Goal: Task Accomplishment & Management: Use online tool/utility

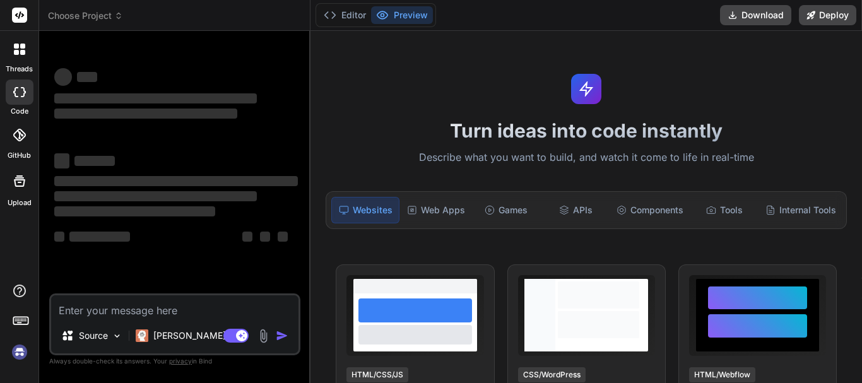
type textarea "x"
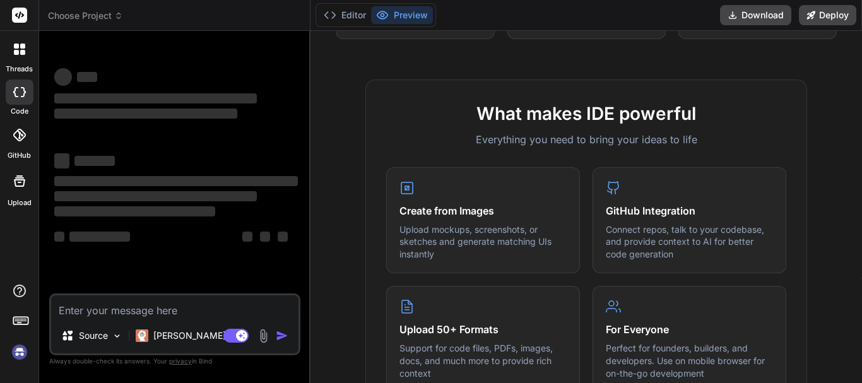
scroll to position [418, 0]
type textarea "p"
type textarea "x"
type textarea "pr"
type textarea "x"
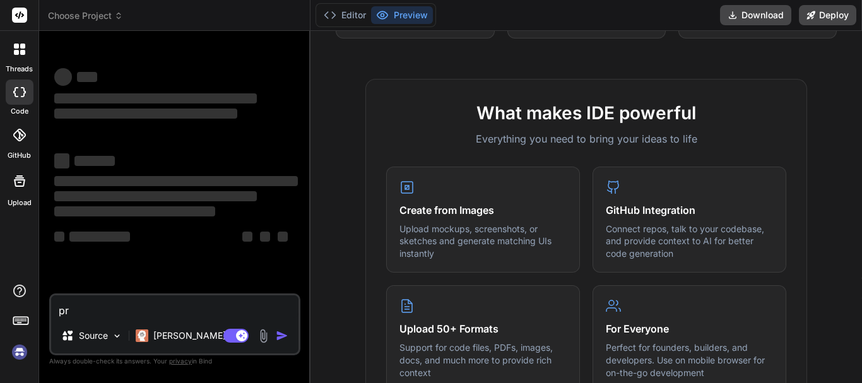
type textarea "pro"
type textarea "x"
type textarea "prot"
type textarea "x"
type textarea "protf"
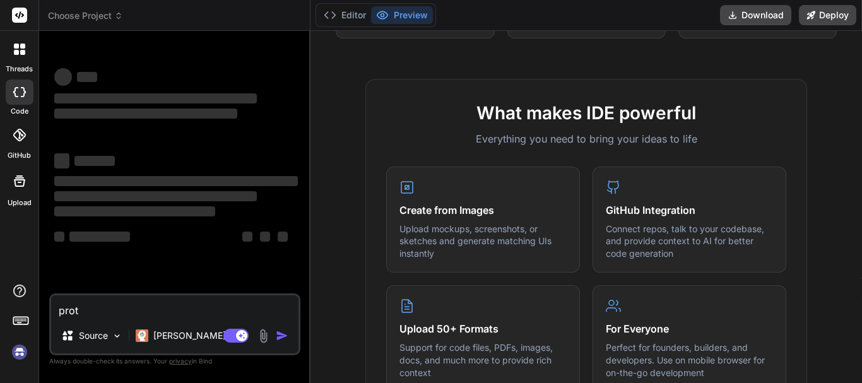
type textarea "x"
type textarea "protfu"
type textarea "x"
type textarea "protful"
type textarea "x"
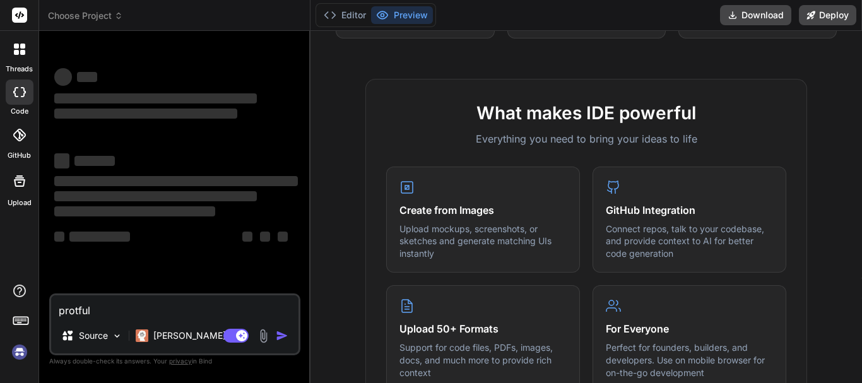
type textarea "protfuly"
type textarea "x"
type textarea "protful"
type textarea "x"
type textarea "protfu"
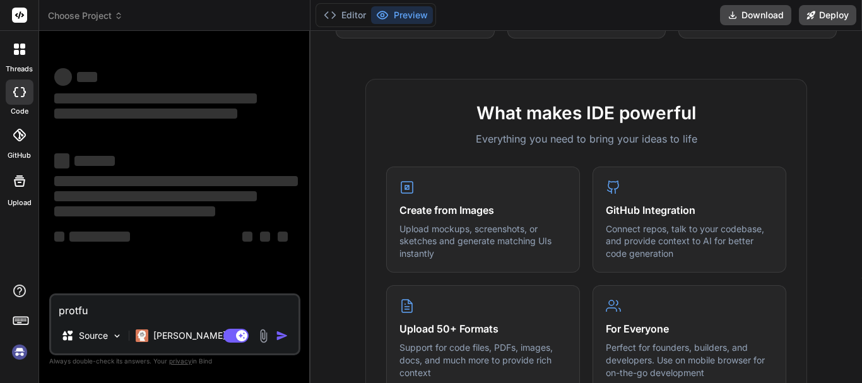
type textarea "x"
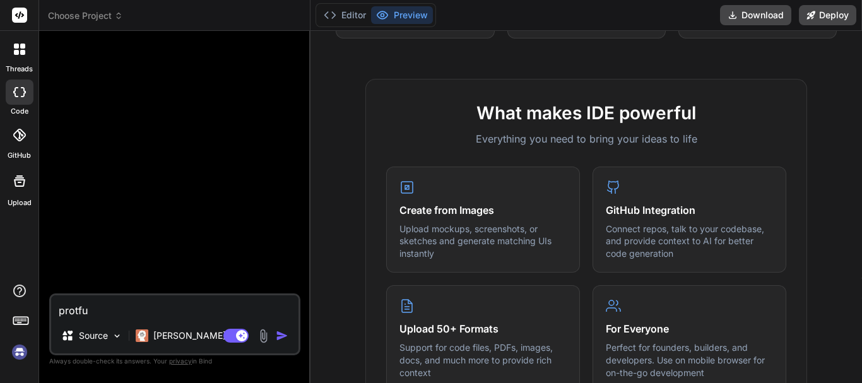
type textarea "protf"
type textarea "x"
type textarea "prot"
type textarea "x"
type textarea "pro"
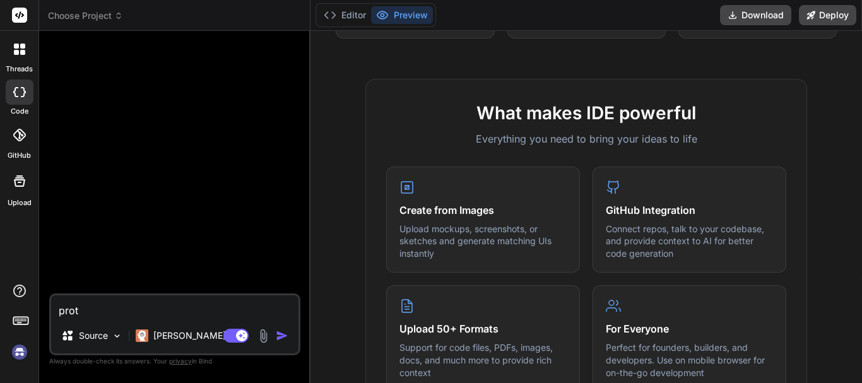
type textarea "x"
type textarea "pr"
type textarea "x"
type textarea "p"
type textarea "x"
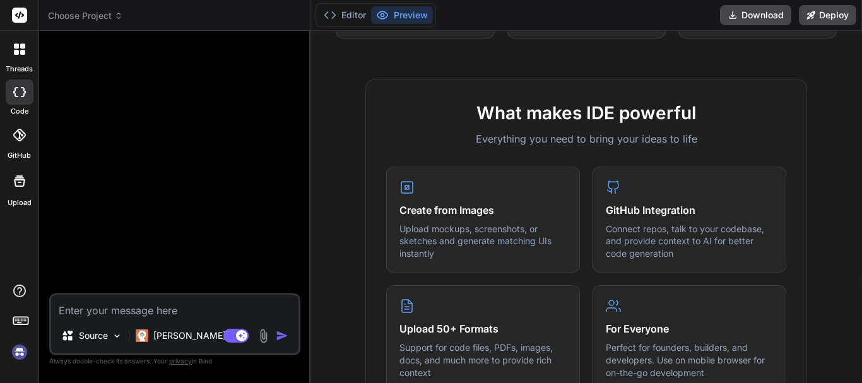
type textarea "r"
type textarea "x"
type textarea "re"
type textarea "x"
type textarea "res"
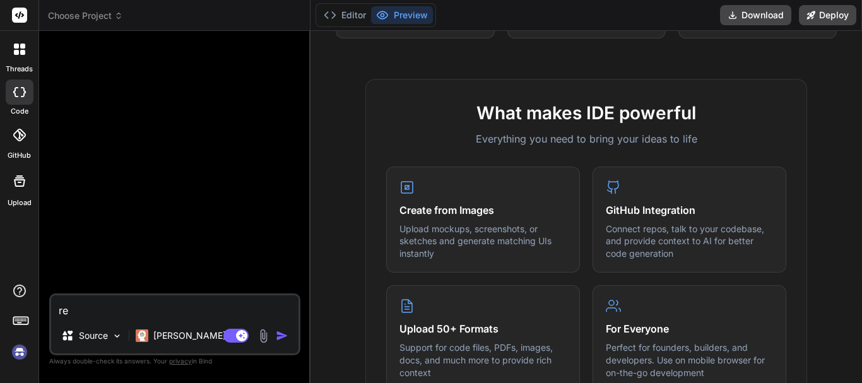
type textarea "x"
type textarea "rest"
type textarea "x"
type textarea "restr"
type textarea "x"
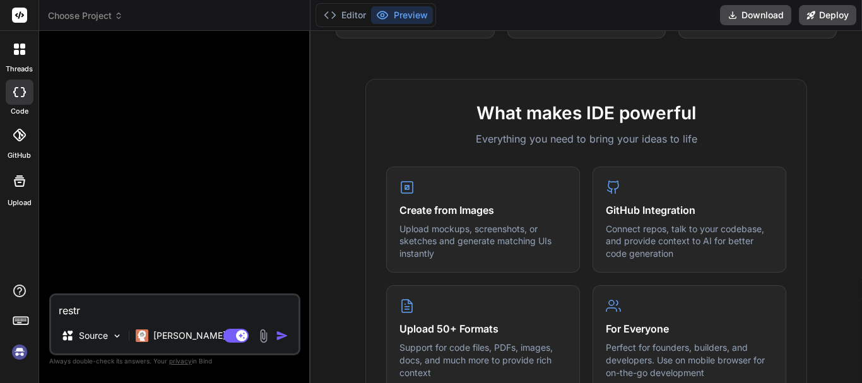
type textarea "restru"
type textarea "x"
type textarea "restrur"
type textarea "x"
type textarea "restrure"
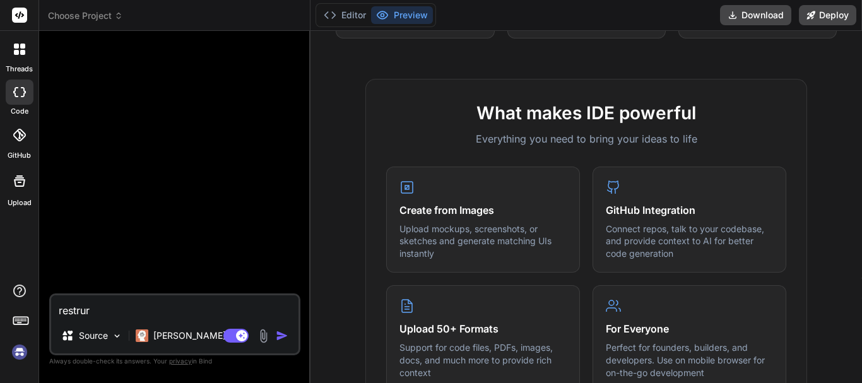
type textarea "x"
type textarea "restruren"
type textarea "x"
type textarea "restrurent"
type textarea "x"
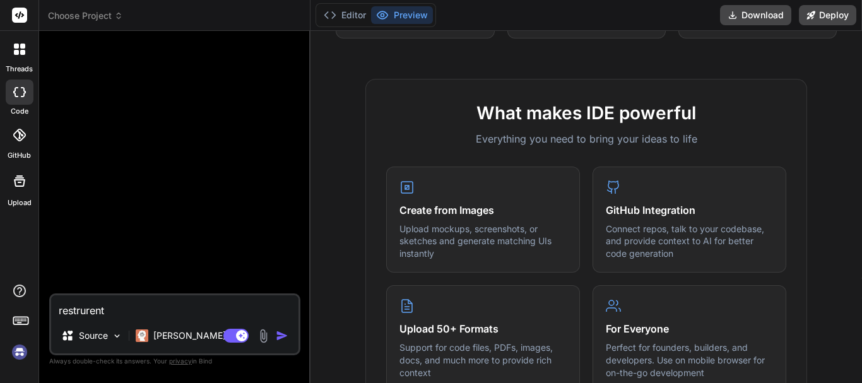
type textarea "restrurent"
type textarea "x"
type textarea "restrurent"
type textarea "x"
type textarea "restruren"
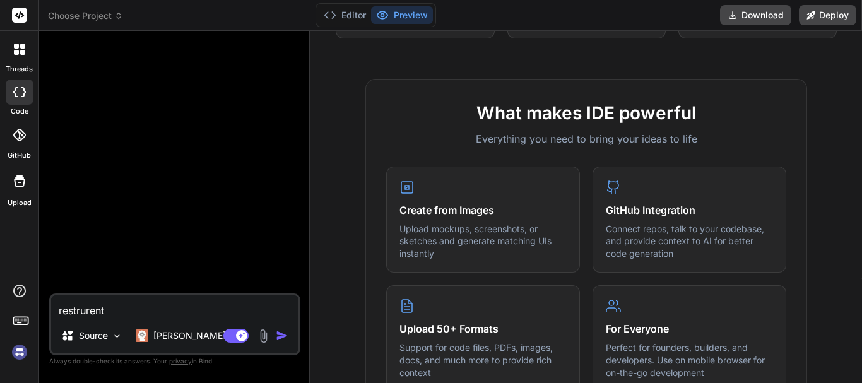
type textarea "x"
type textarea "restrure"
type textarea "x"
type textarea "restrur"
type textarea "x"
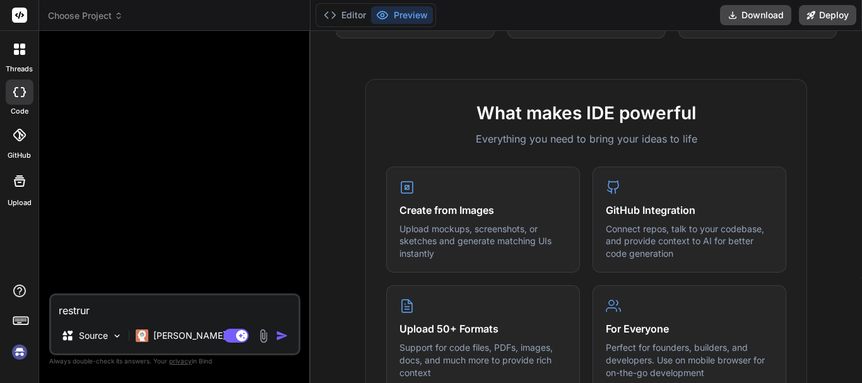
type textarea "restru"
type textarea "x"
type textarea "restr"
type textarea "x"
type textarea "rest"
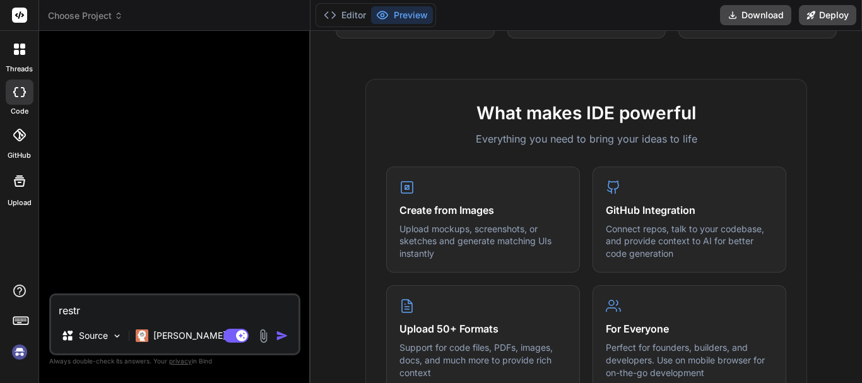
type textarea "x"
type textarea "restu"
type textarea "x"
type textarea "restut"
type textarea "x"
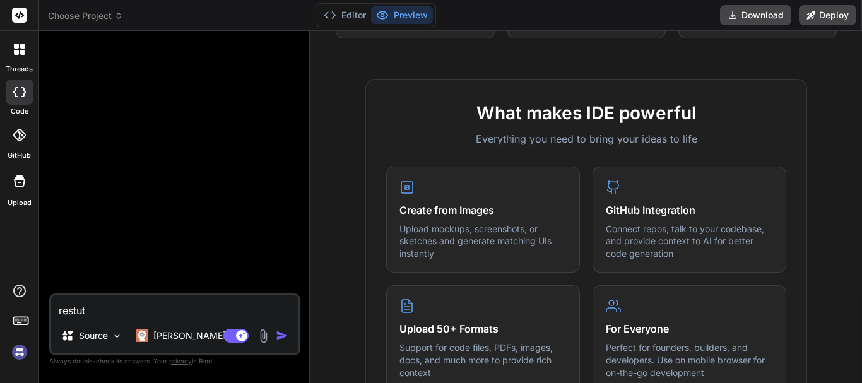
type textarea "restu"
type textarea "x"
type textarea "restur"
type textarea "x"
type textarea "resture"
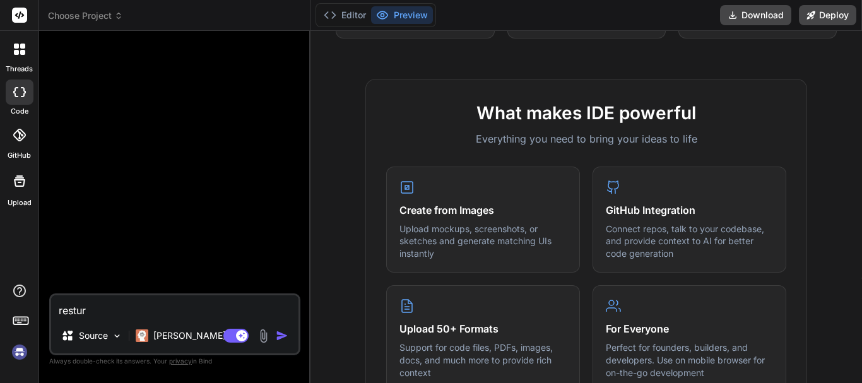
type textarea "x"
type textarea "resturen"
type textarea "x"
type textarea "resturent"
type textarea "x"
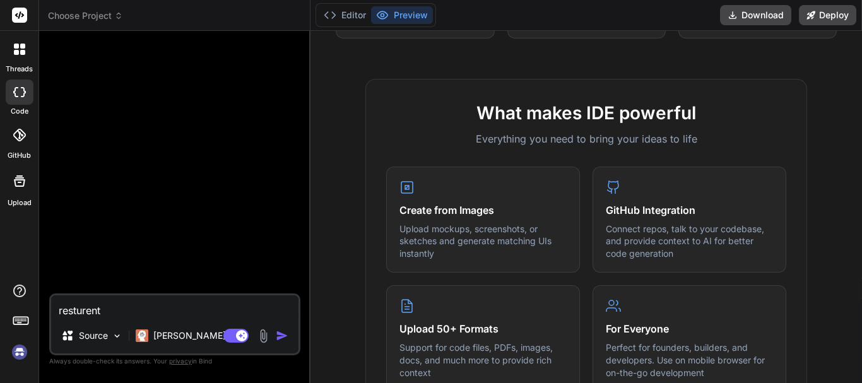
type textarea "resturent"
type textarea "x"
type textarea "resturent"
type textarea "x"
type textarea "resturen"
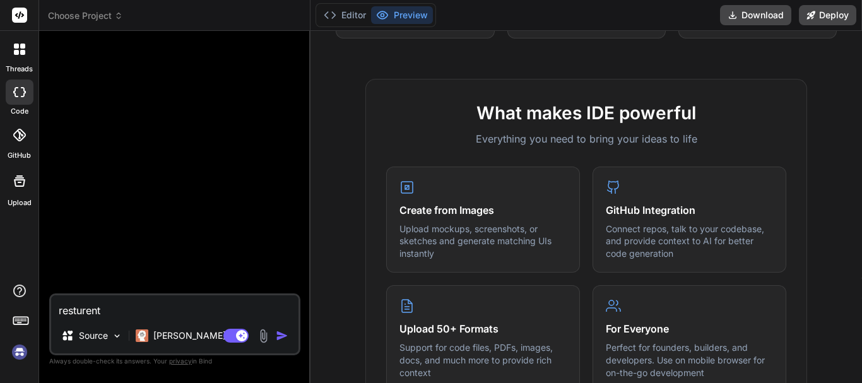
type textarea "x"
type textarea "resture"
type textarea "x"
type textarea "restur"
type textarea "x"
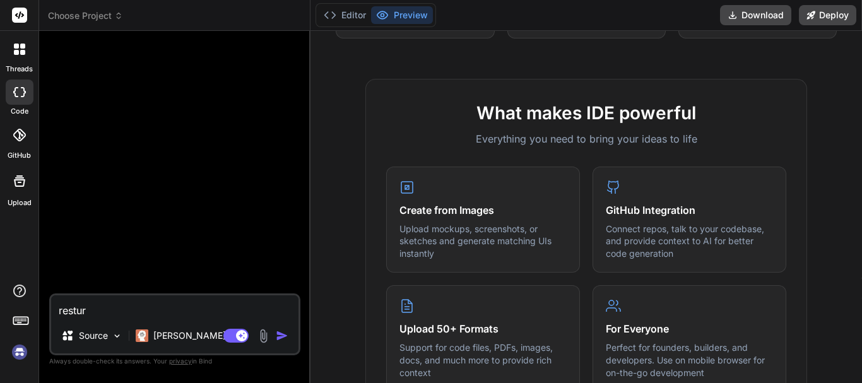
type textarea "restu"
type textarea "x"
type textarea "rest"
type textarea "x"
type textarea "restr"
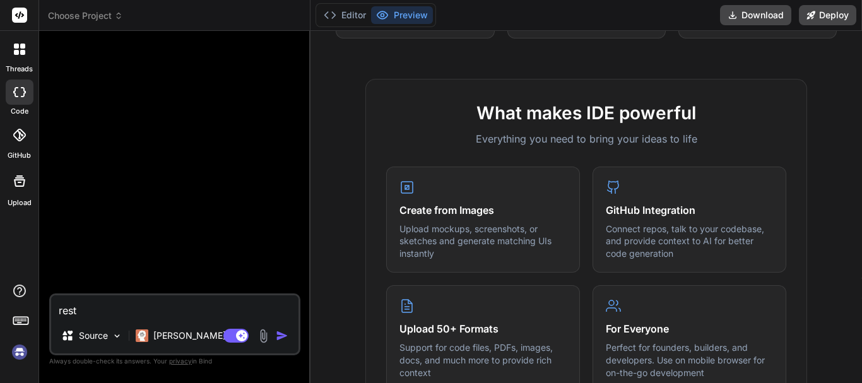
type textarea "x"
type textarea "restru"
type textarea "x"
type textarea "restrur"
type textarea "x"
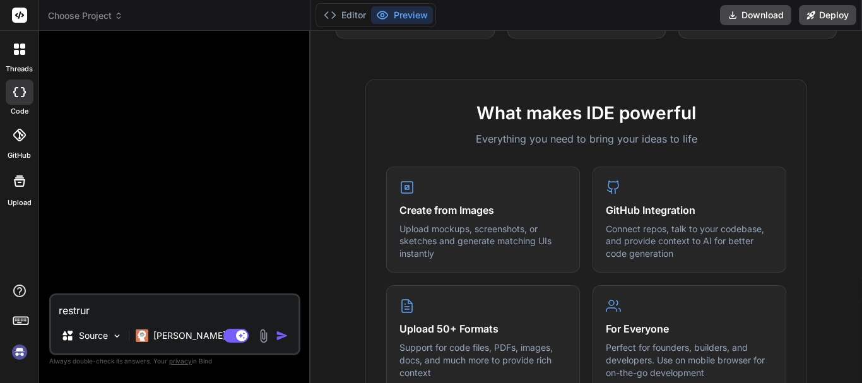
type textarea "restrure"
type textarea "x"
type textarea "restruren"
type textarea "x"
type textarea "restrurent"
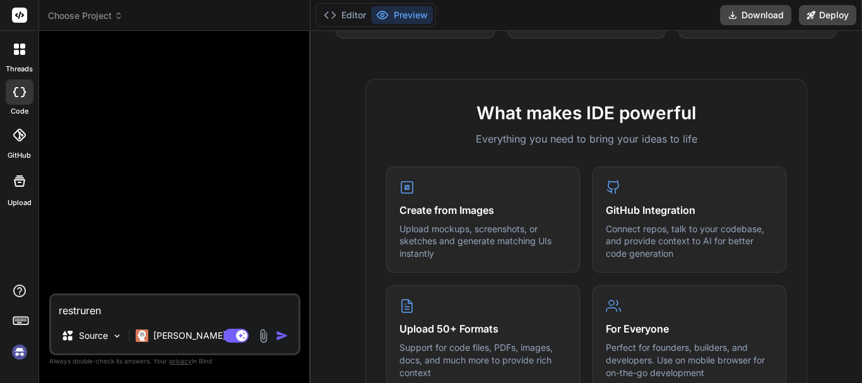
type textarea "x"
type textarea "restrurent"
type textarea "x"
type textarea "restrurent s"
type textarea "x"
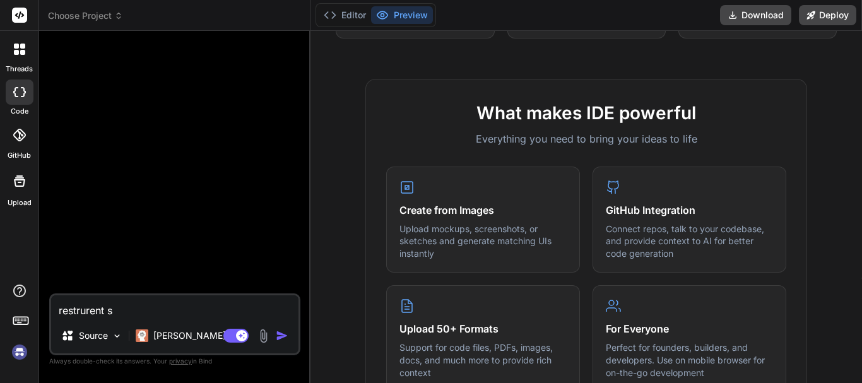
type textarea "restrurent"
type textarea "x"
type textarea "restrurent"
type textarea "x"
type textarea "restrurents"
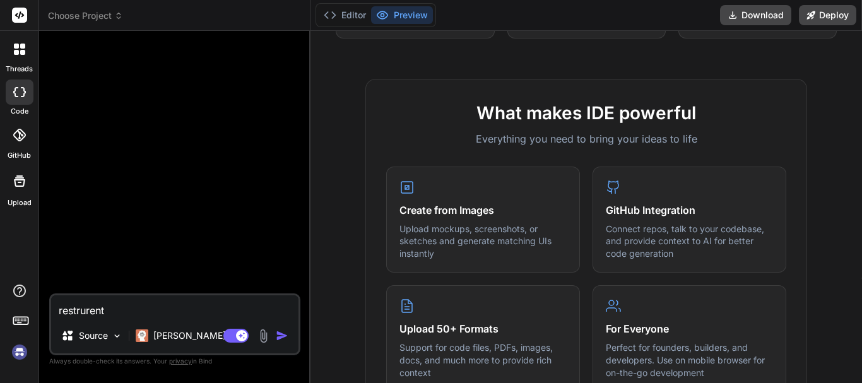
type textarea "x"
type textarea "restrurents"
type textarea "x"
type textarea "restrurents s"
type textarea "x"
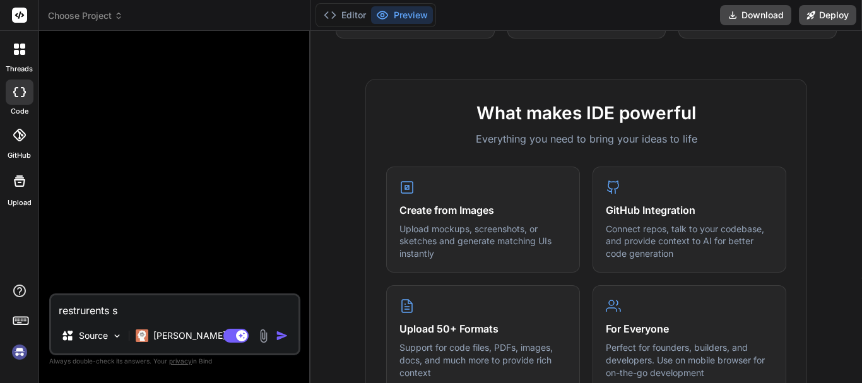
type textarea "restrurents sp"
type textarea "x"
type textarea "restrurents s"
type textarea "x"
type textarea "restrurents so"
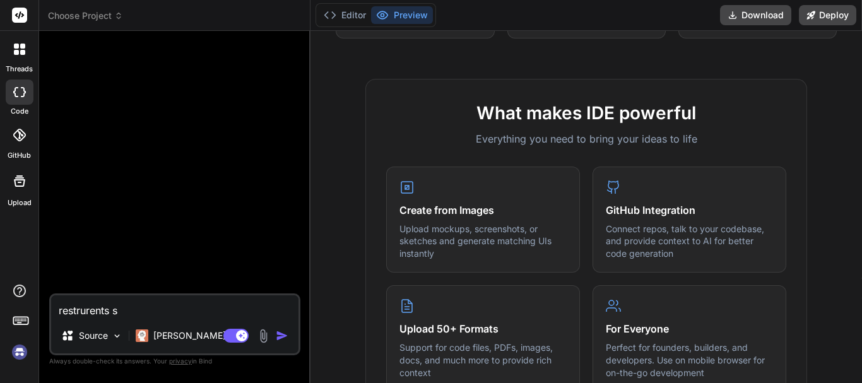
type textarea "x"
type textarea "restrurents sof"
type textarea "x"
type textarea "restrurents soft"
type textarea "x"
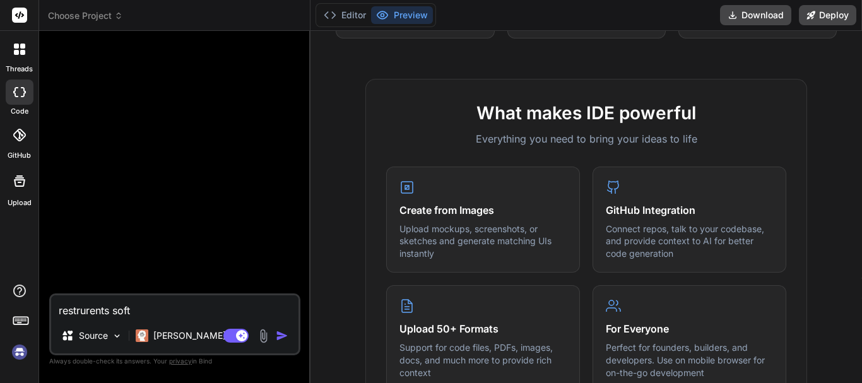
type textarea "restrurents softw"
type textarea "x"
type textarea "restrurents softwa"
type textarea "x"
type textarea "restrurents softwar"
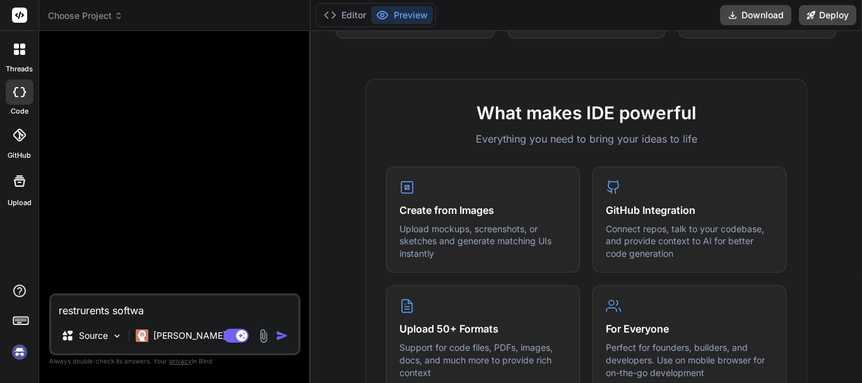
type textarea "x"
type textarea "restrurents software"
type textarea "x"
type textarea "restrurents software"
type textarea "x"
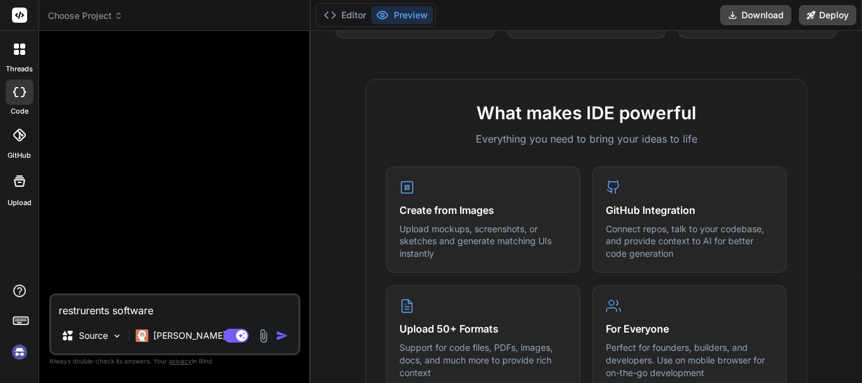
type textarea "restrurents software c"
type textarea "x"
type textarea "restrurents software co"
type textarea "x"
type textarea "restrurents software cod"
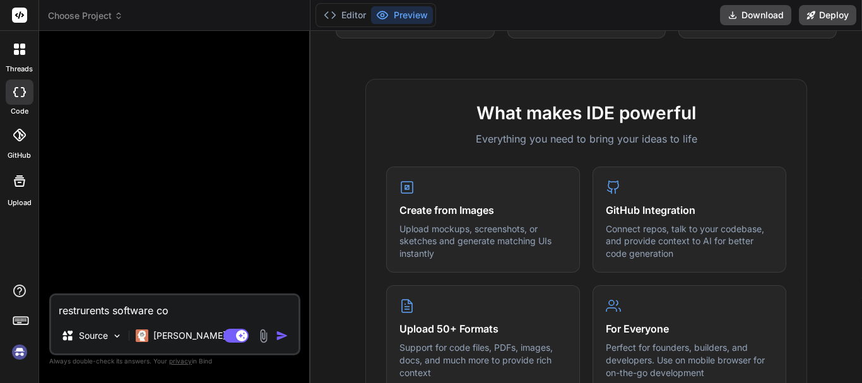
type textarea "x"
type textarea "restrurents software codi"
type textarea "x"
type textarea "restrurents software codin"
type textarea "x"
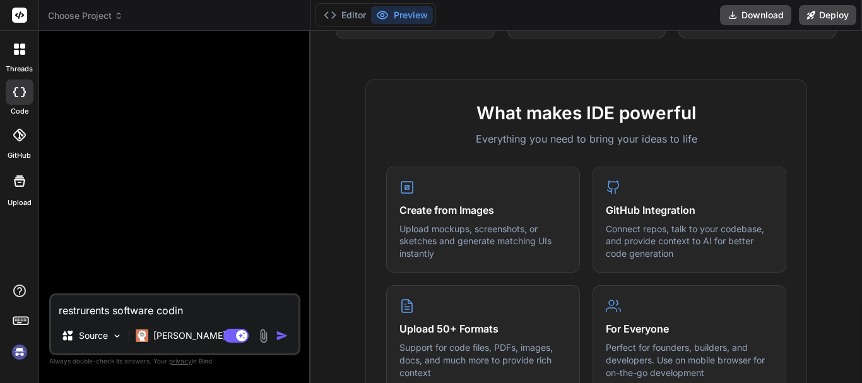
type textarea "restrurents software codin"
type textarea "x"
type textarea "restrurents software codin \"
type textarea "x"
type textarea "restrurents software codin \g"
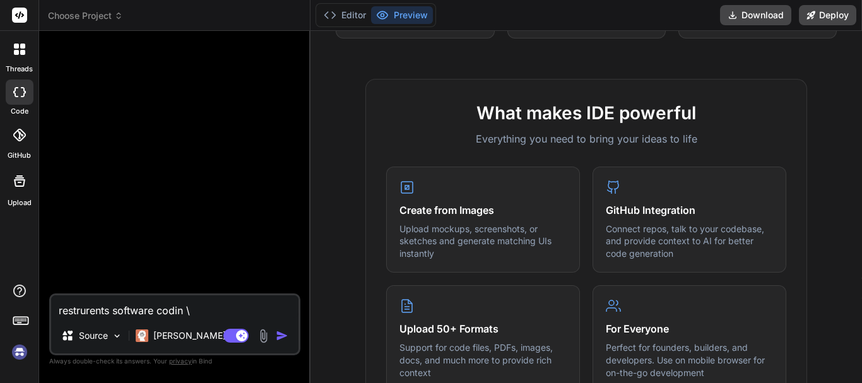
type textarea "x"
type textarea "restrurents software codin \"
type textarea "x"
type textarea "restrurents software codin"
type textarea "x"
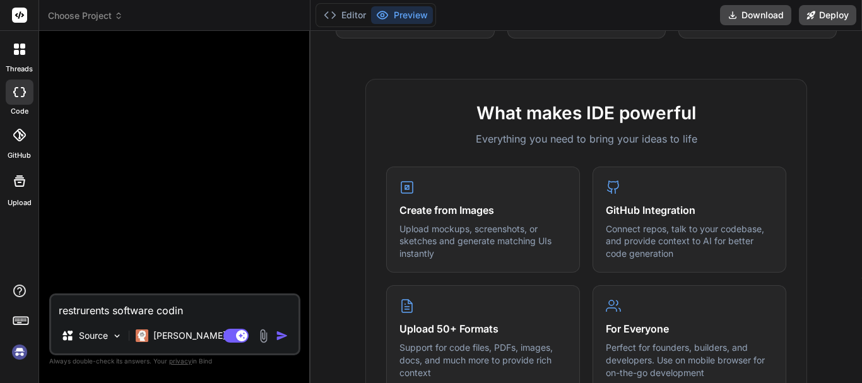
type textarea "restrurents software codin"
type textarea "x"
type textarea "restrurents software coding"
type textarea "x"
type textarea "restrurents software coding"
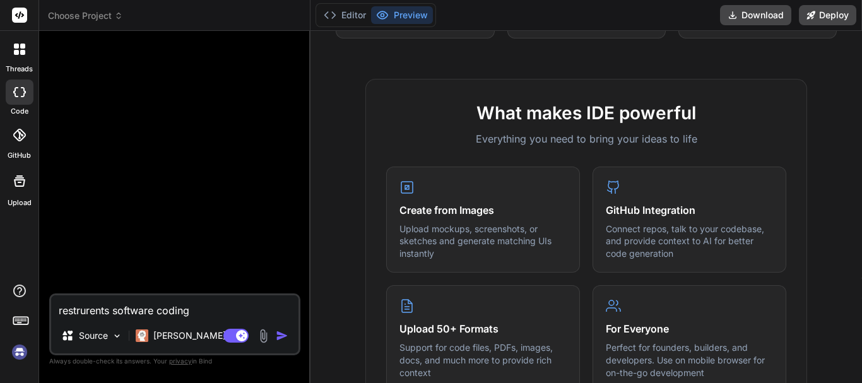
click at [275, 339] on div "Agent Mode. When this toggle is activated, AI automatically makes decisions, re…" at bounding box center [257, 335] width 73 height 15
click at [281, 336] on img "button" at bounding box center [282, 335] width 13 height 13
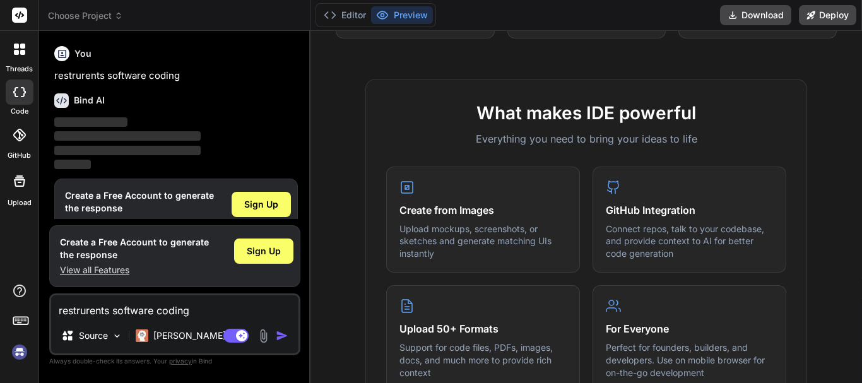
scroll to position [28, 0]
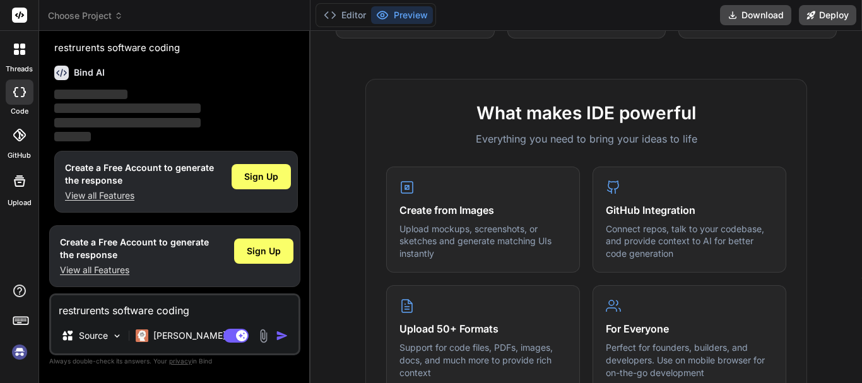
click at [281, 336] on img "button" at bounding box center [282, 335] width 13 height 13
click at [252, 175] on span "Sign Up" at bounding box center [261, 176] width 34 height 13
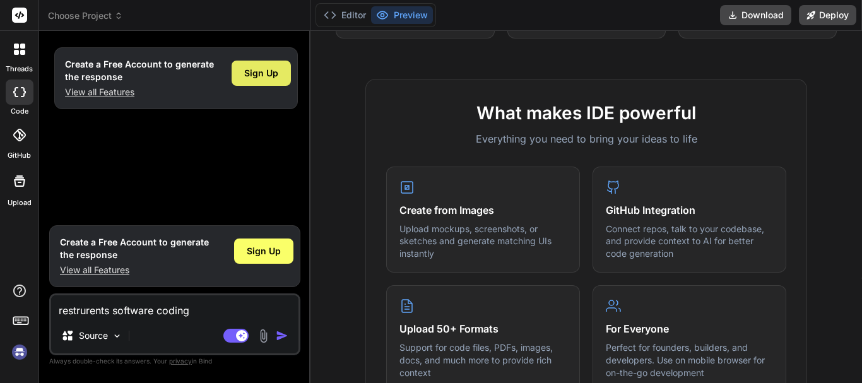
type textarea "x"
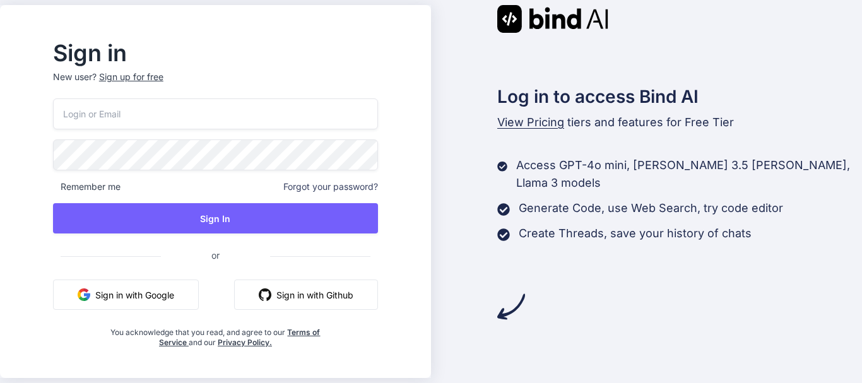
click at [179, 292] on button "Sign in with Google" at bounding box center [126, 294] width 146 height 30
click at [168, 290] on button "Sign in with Google" at bounding box center [126, 294] width 146 height 30
